Goal: Task Accomplishment & Management: Use online tool/utility

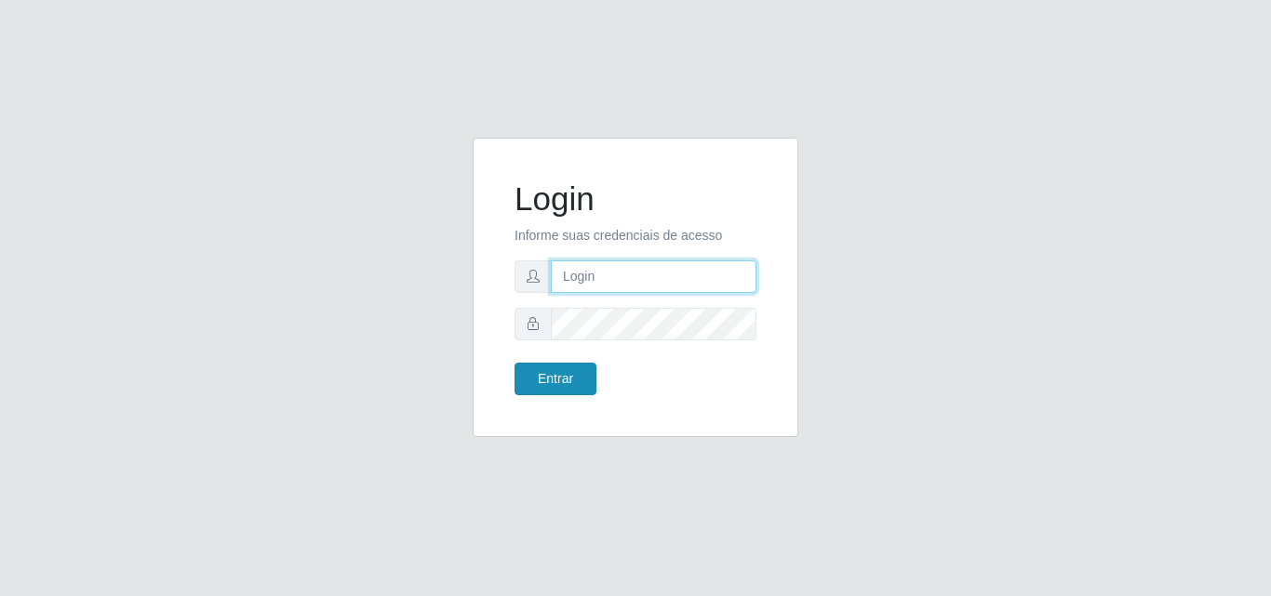
type input "[EMAIL_ADDRESS][DOMAIN_NAME]"
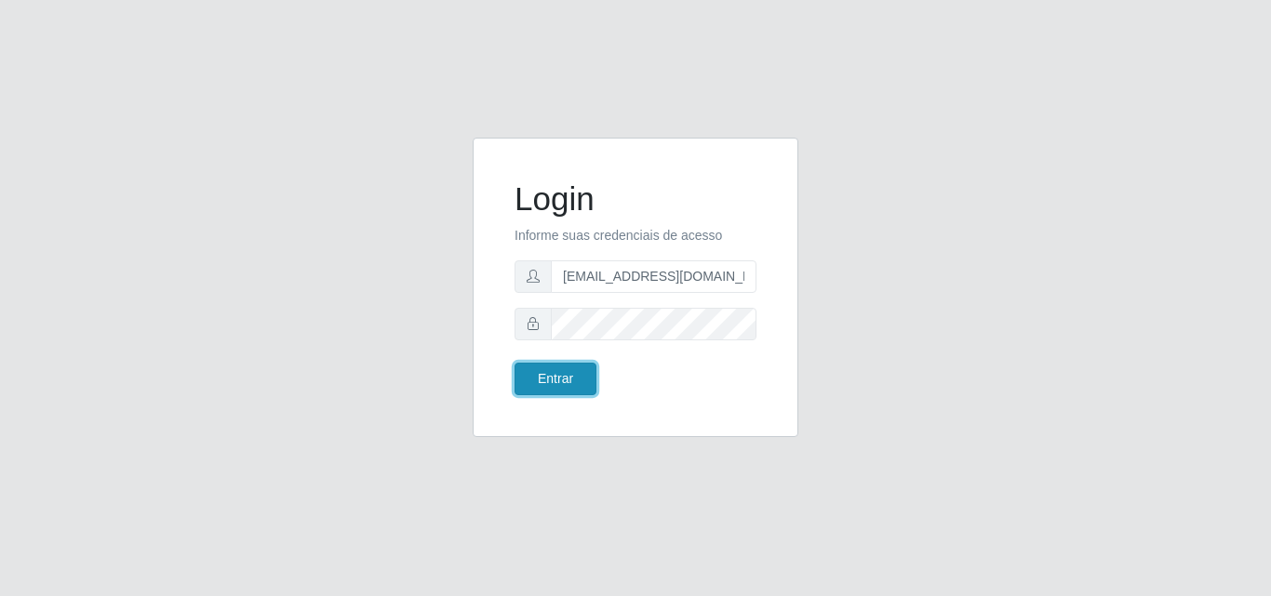
click at [554, 377] on button "Entrar" at bounding box center [555, 379] width 82 height 33
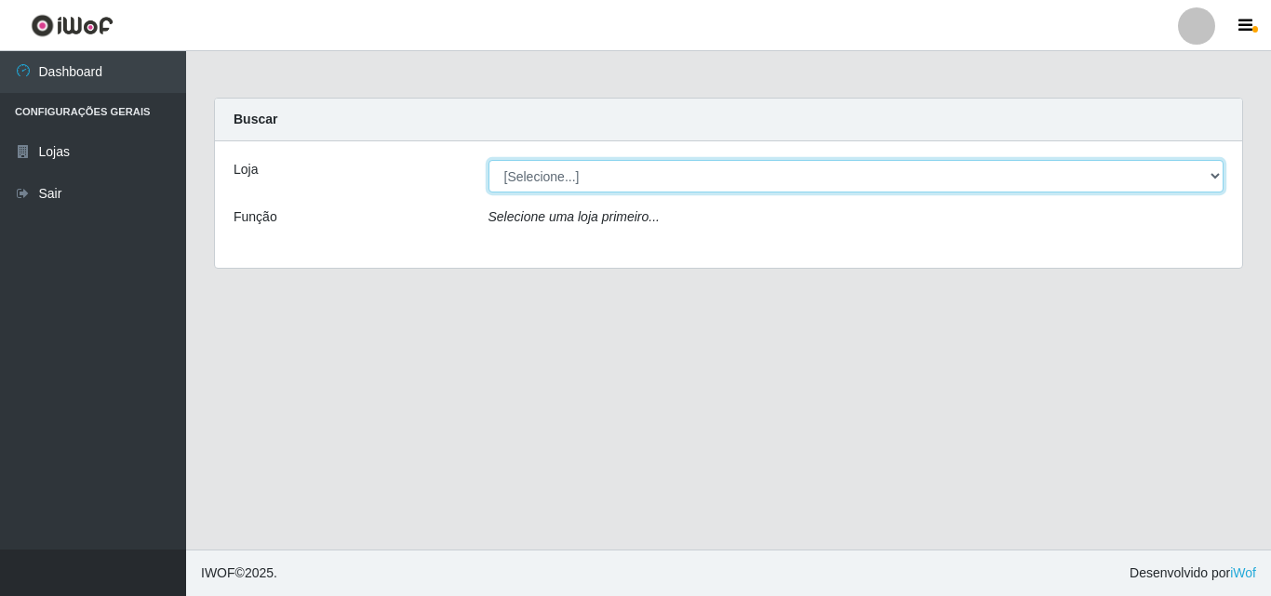
click at [1208, 174] on select "[Selecione...] Rede Potiguar 1 - Macaíba" at bounding box center [856, 176] width 736 height 33
select select "100"
click at [488, 160] on select "[Selecione...] Rede Potiguar 1 - Macaíba" at bounding box center [856, 176] width 736 height 33
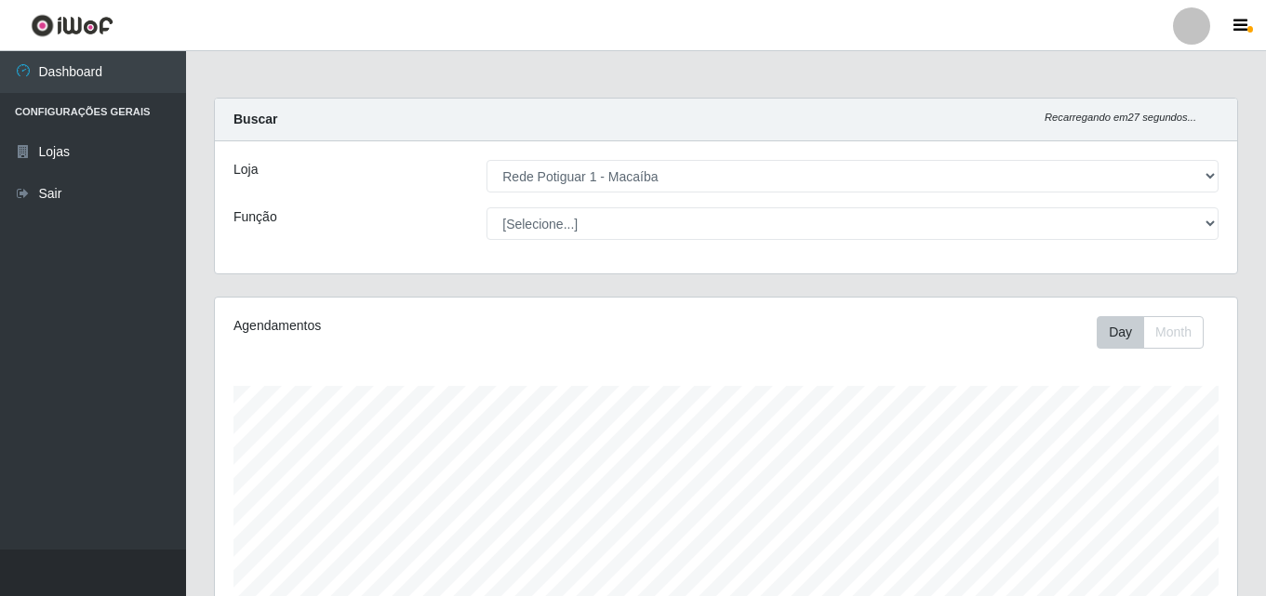
click at [589, 359] on div "Agendamentos Day Month 12/09 Agendamentos 11" at bounding box center [726, 491] width 1022 height 386
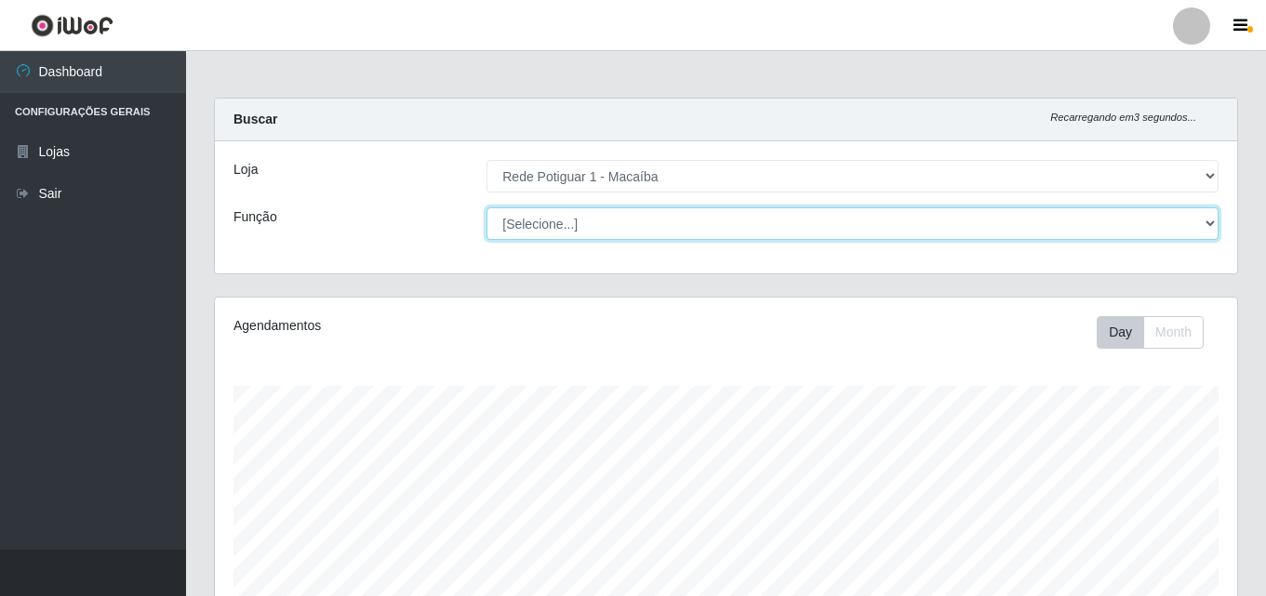
click at [1213, 220] on select "[Selecione...] ASG ASG + ASG ++ Balconista Embalador Repositor Repositor + Repo…" at bounding box center [853, 223] width 732 height 33
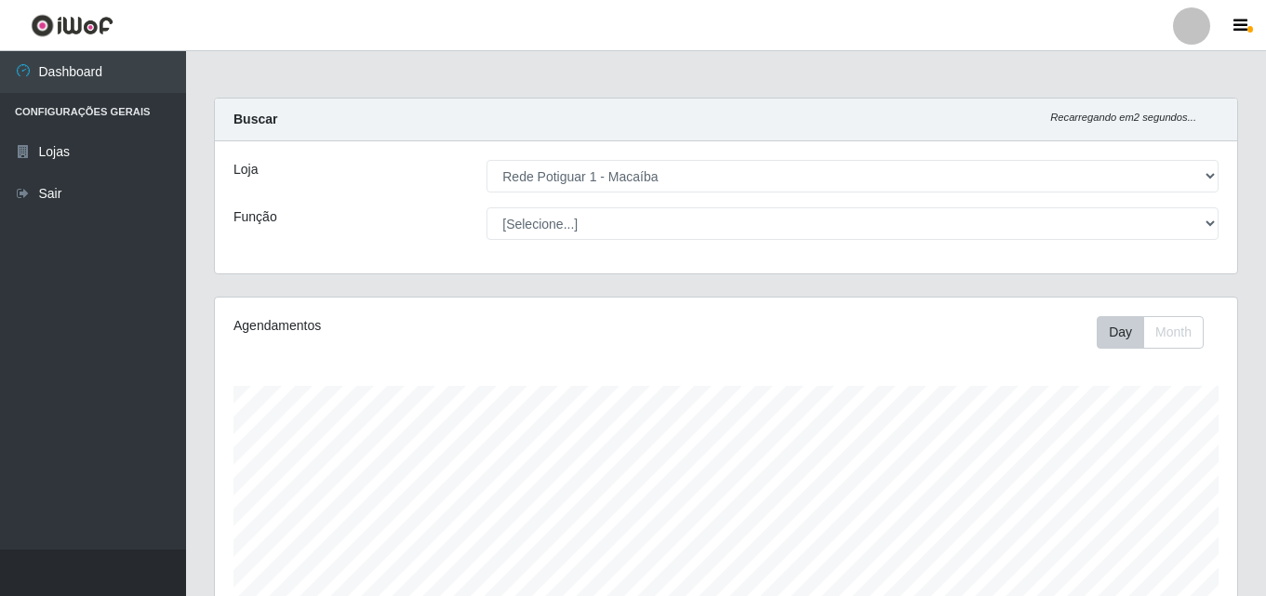
click at [943, 67] on main "Carregando... Buscar Recarregando em 2 segundos... Loja [Selecione...] Rede Pot…" at bounding box center [726, 578] width 1080 height 1055
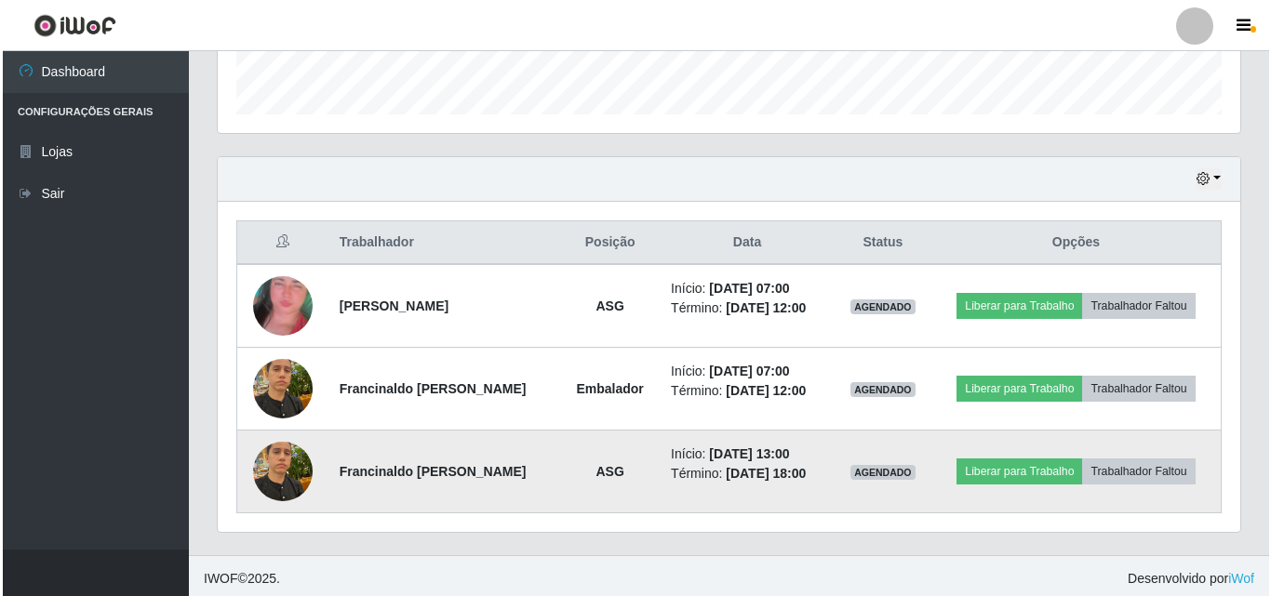
scroll to position [556, 0]
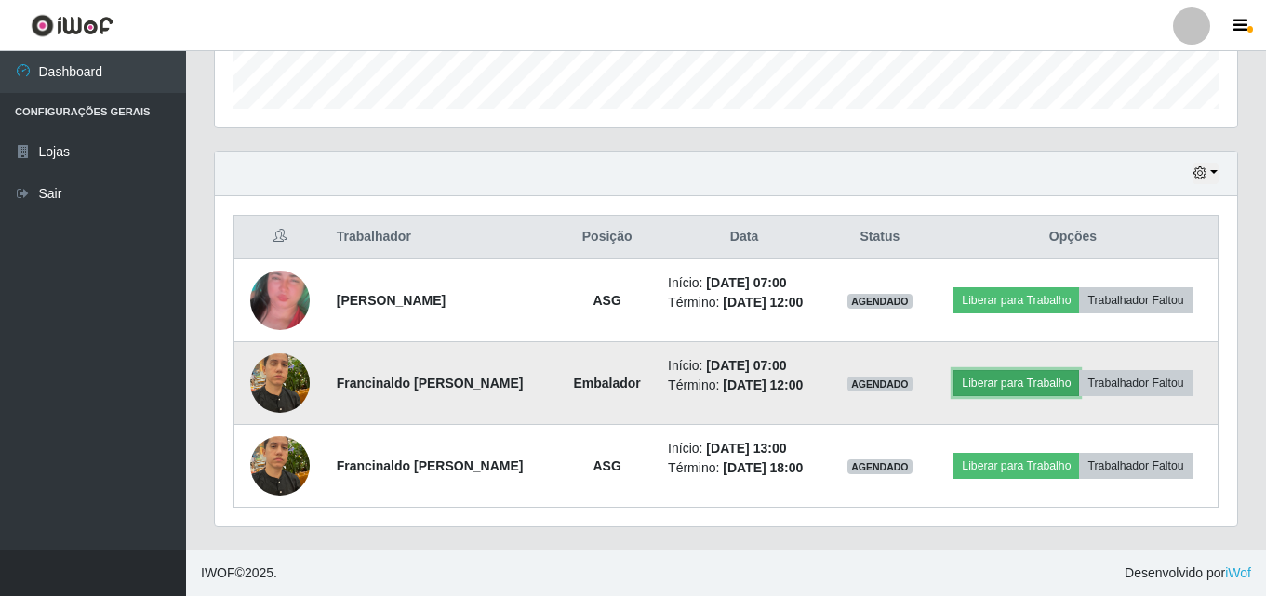
click at [1018, 379] on button "Liberar para Trabalho" at bounding box center [1017, 383] width 126 height 26
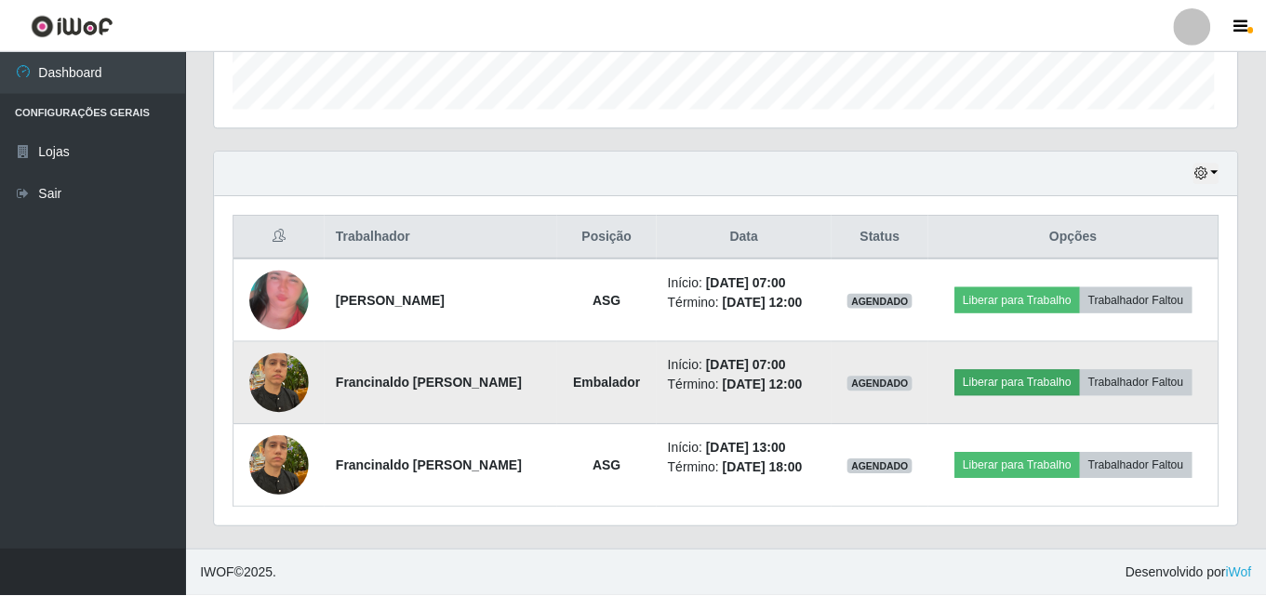
scroll to position [386, 1013]
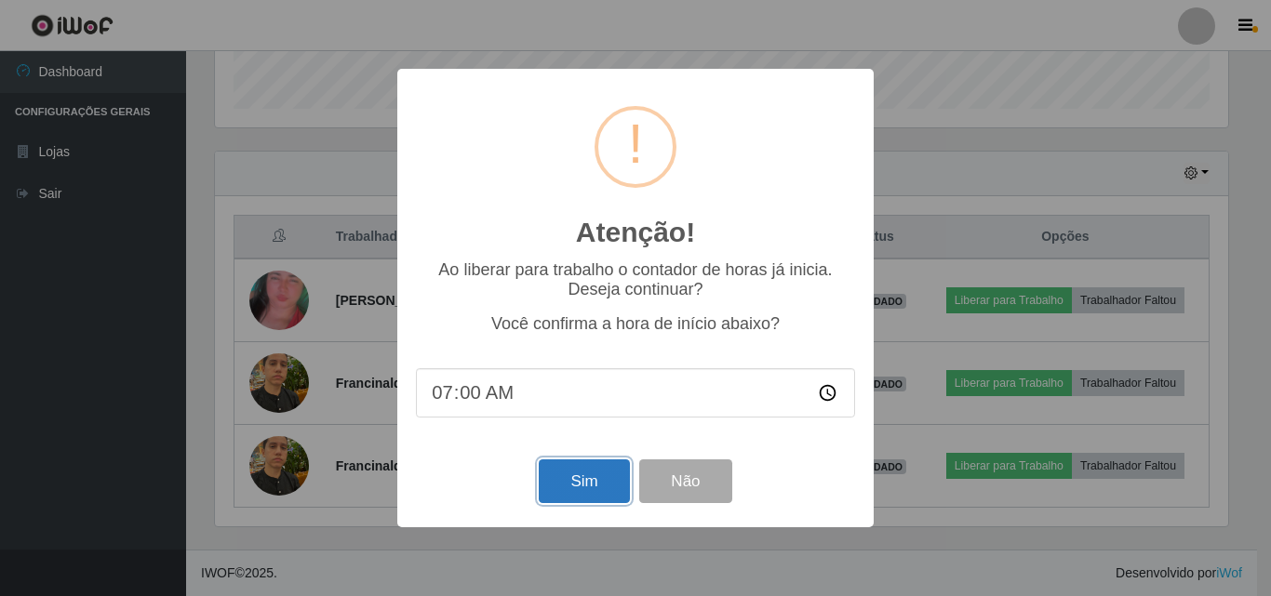
drag, startPoint x: 567, startPoint y: 470, endPoint x: 580, endPoint y: 468, distance: 13.2
click at [568, 471] on button "Sim" at bounding box center [584, 482] width 90 height 44
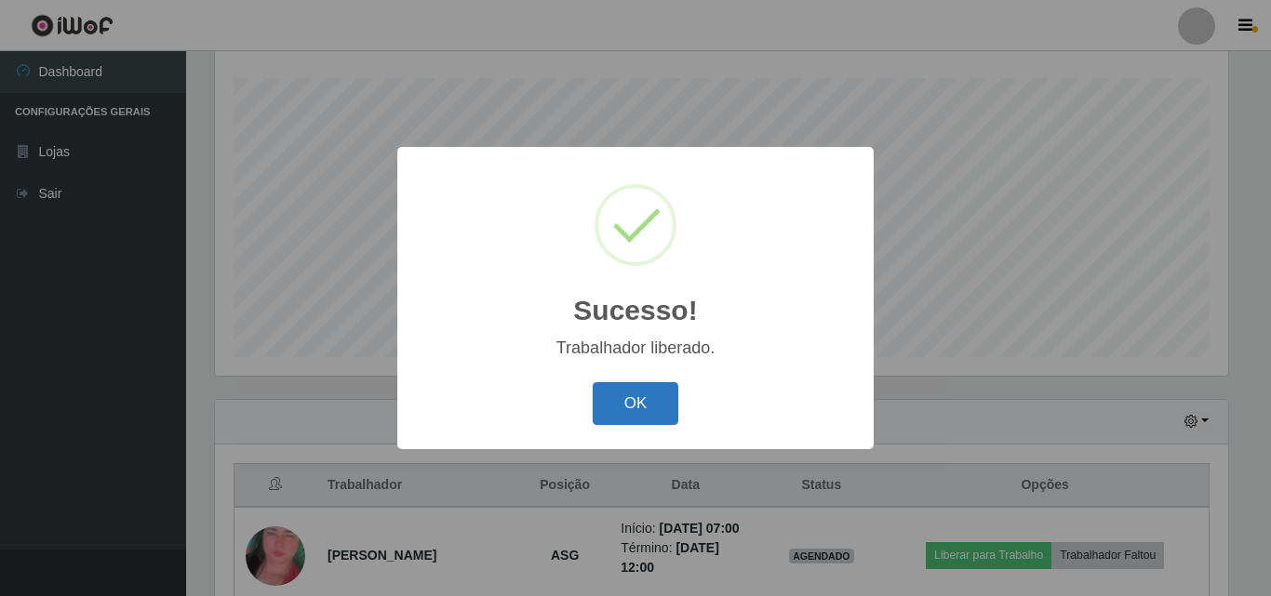
click at [667, 407] on button "OK" at bounding box center [636, 404] width 87 height 44
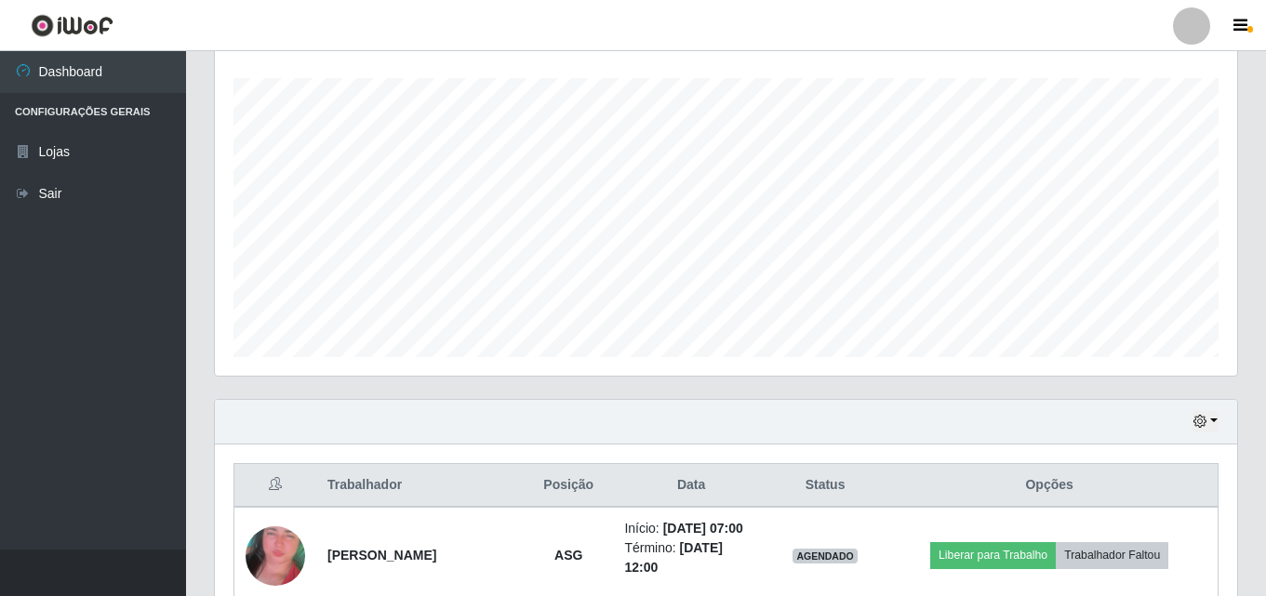
scroll to position [401, 0]
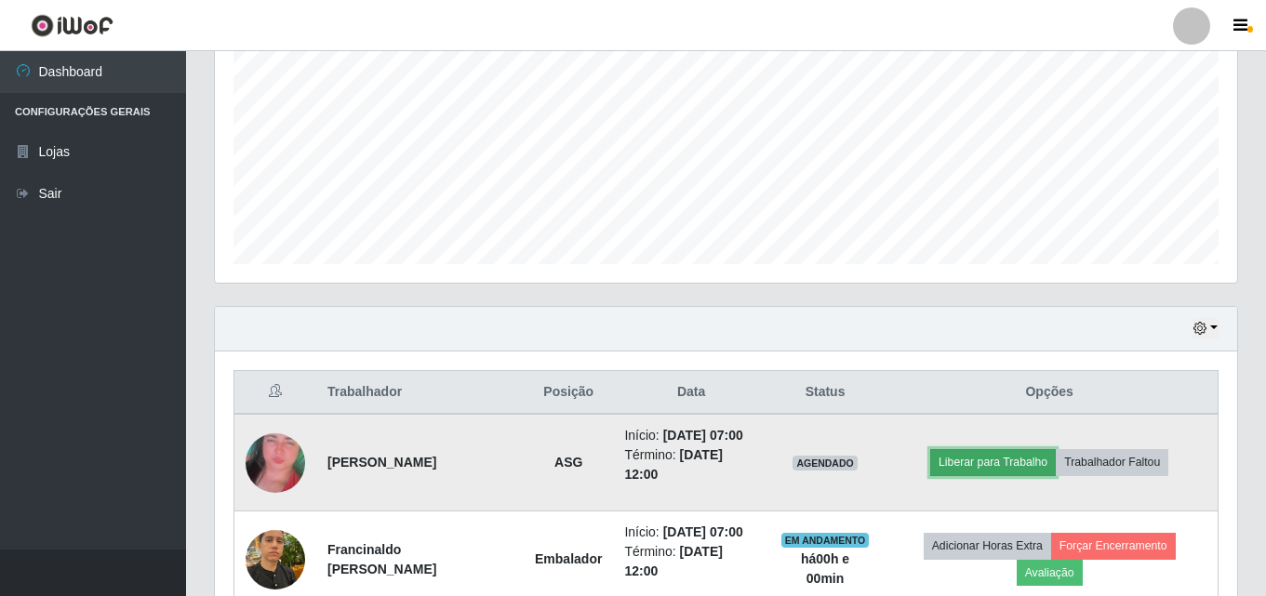
click at [975, 471] on button "Liberar para Trabalho" at bounding box center [993, 462] width 126 height 26
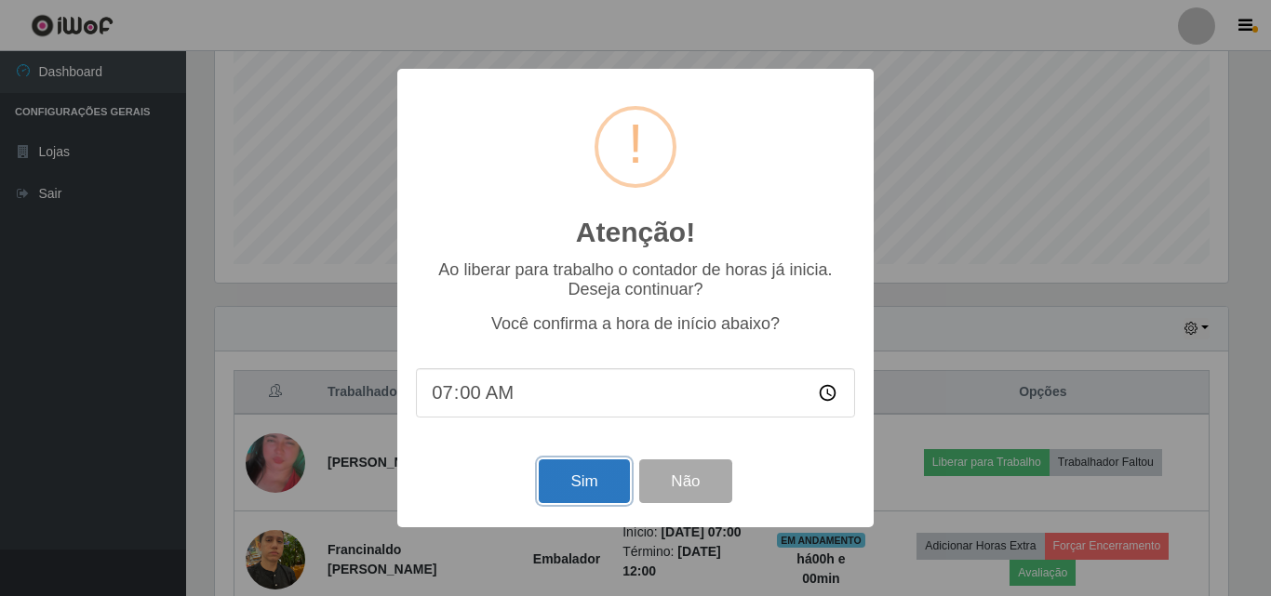
click at [541, 486] on button "Sim" at bounding box center [584, 482] width 90 height 44
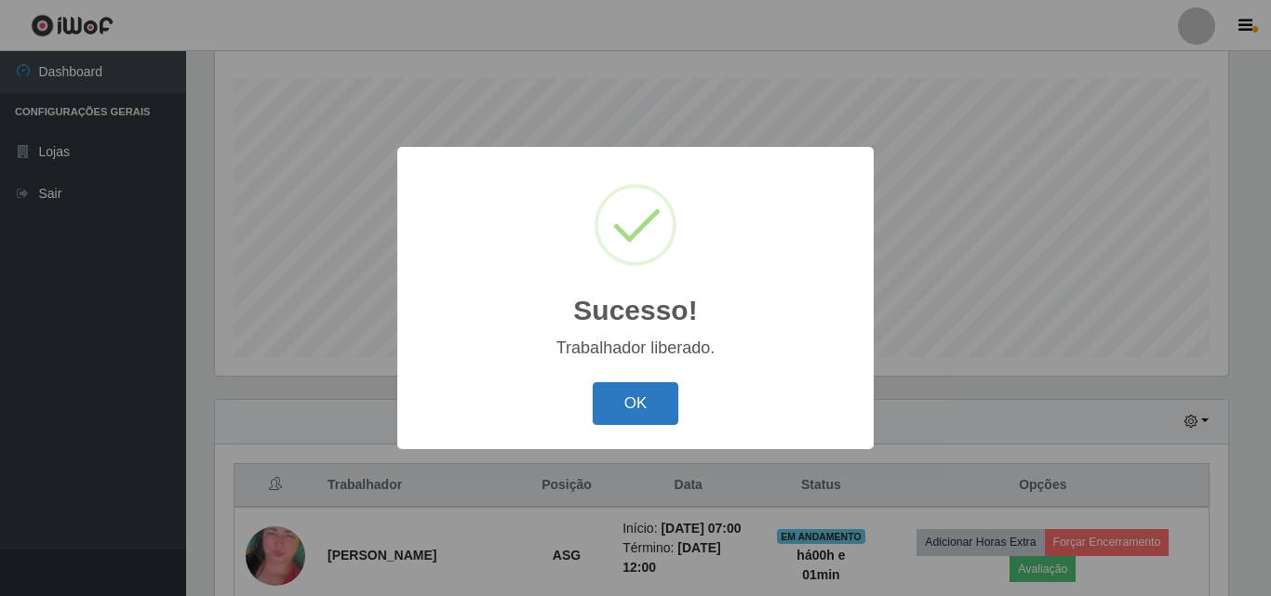
click at [650, 422] on button "OK" at bounding box center [636, 404] width 87 height 44
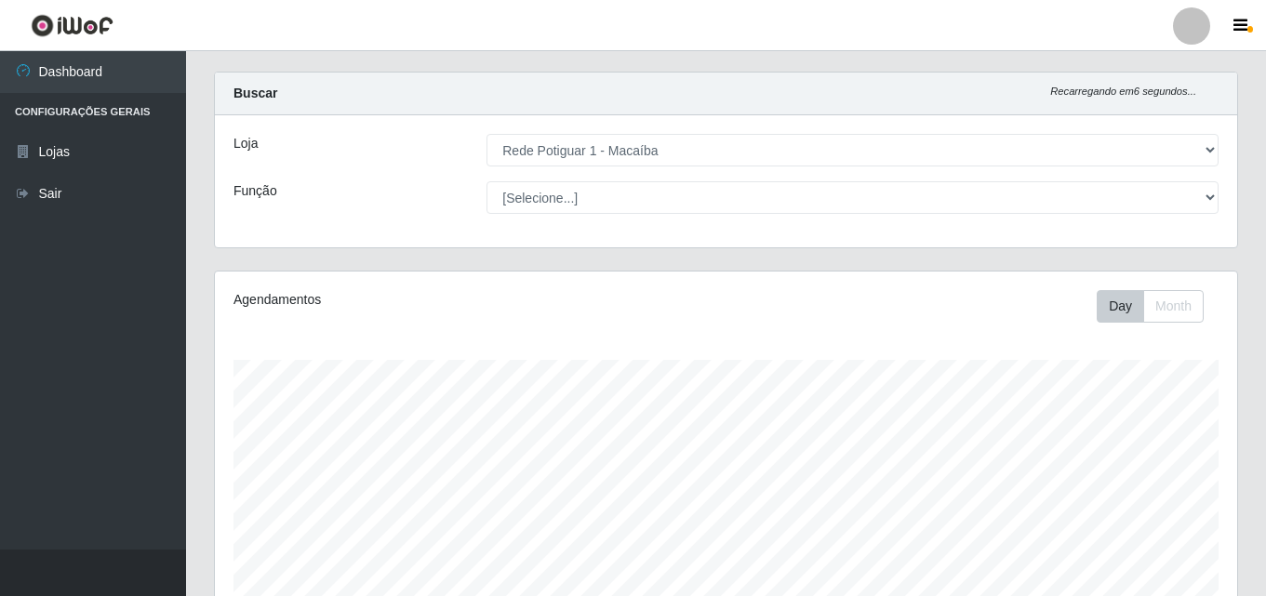
scroll to position [0, 0]
